Goal: Task Accomplishment & Management: Complete application form

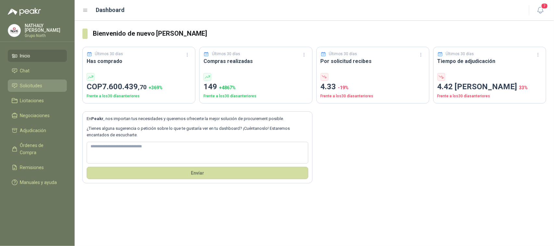
click at [36, 84] on span "Solicitudes" at bounding box center [31, 85] width 22 height 7
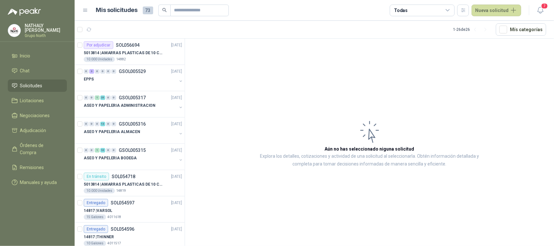
click at [445, 14] on div "Todas" at bounding box center [421, 11] width 65 height 12
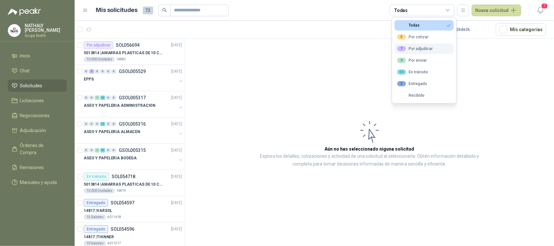
click at [414, 49] on div "7 Por adjudicar" at bounding box center [414, 48] width 35 height 5
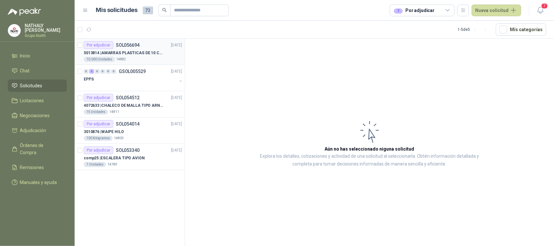
click at [135, 45] on p "SOL056694" at bounding box center [128, 45] width 24 height 5
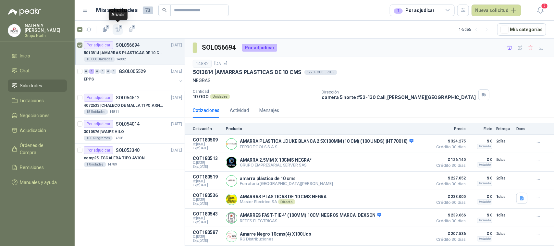
click at [117, 28] on icon "button" at bounding box center [118, 30] width 6 height 6
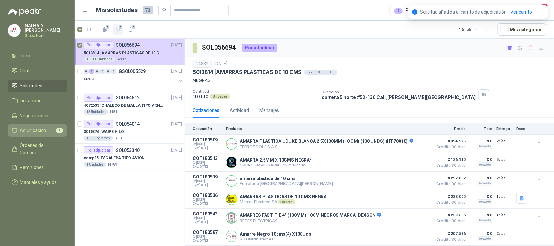
click at [47, 130] on li "Adjudicación 1" at bounding box center [37, 130] width 51 height 7
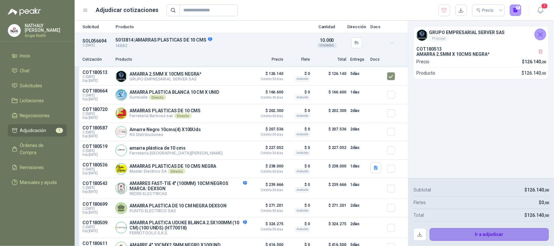
click at [505, 231] on button "Ir a adjudicar" at bounding box center [488, 234] width 119 height 13
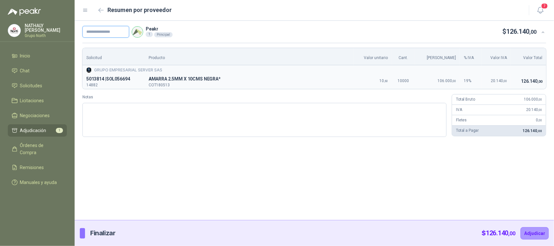
click at [111, 34] on input "text" at bounding box center [105, 32] width 47 height 12
click at [105, 32] on input "text" at bounding box center [105, 32] width 47 height 12
type input "*****"
click at [540, 233] on button "Adjudicar" at bounding box center [534, 233] width 28 height 12
